Goal: Navigation & Orientation: Find specific page/section

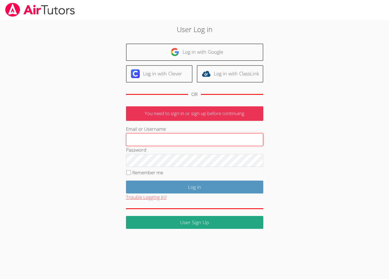
type input "brittanyatk13@yahoo.com"
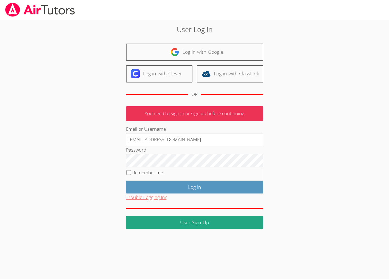
click at [164, 202] on button "Trouble Logging In?" at bounding box center [146, 198] width 41 height 8
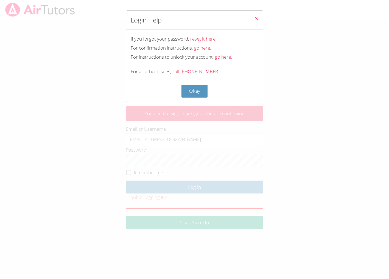
click at [254, 19] on span "Close" at bounding box center [256, 19] width 5 height 6
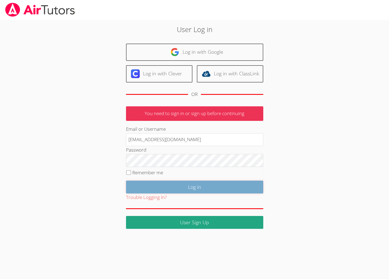
click at [177, 194] on input "Log in" at bounding box center [194, 187] width 137 height 13
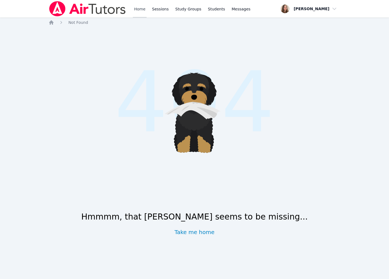
click at [146, 7] on link "Home" at bounding box center [139, 9] width 13 height 18
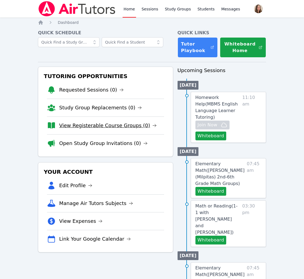
click at [110, 130] on link "View Registerable Course Groups (0)" at bounding box center [107, 126] width 97 height 8
click at [107, 147] on link "Open Study Group Invitations (0)" at bounding box center [103, 144] width 88 height 8
